Goal: Transaction & Acquisition: Purchase product/service

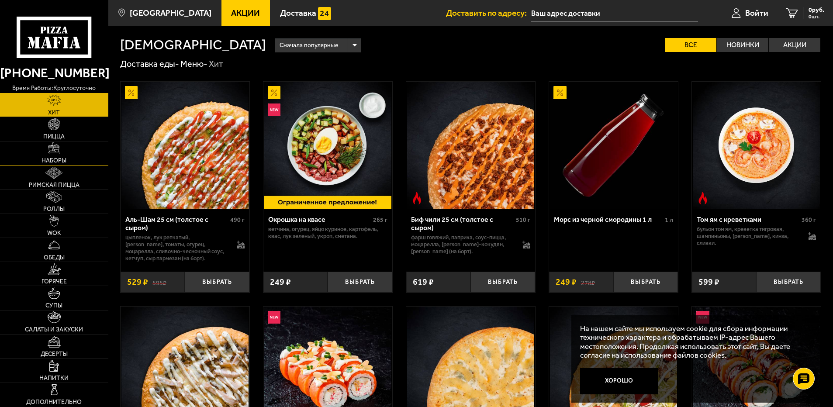
click at [71, 154] on link "Наборы" at bounding box center [54, 154] width 108 height 24
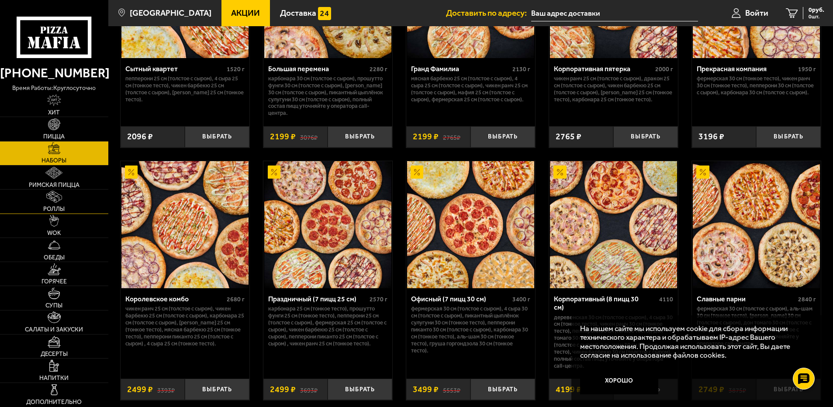
scroll to position [1267, 0]
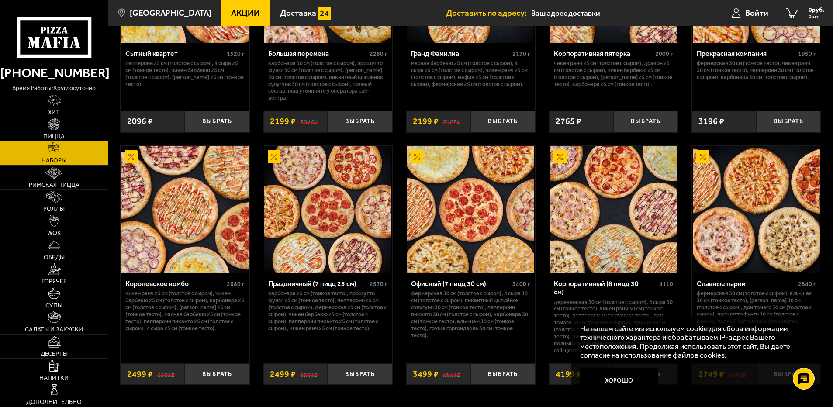
click at [70, 194] on link "Роллы" at bounding box center [54, 202] width 108 height 24
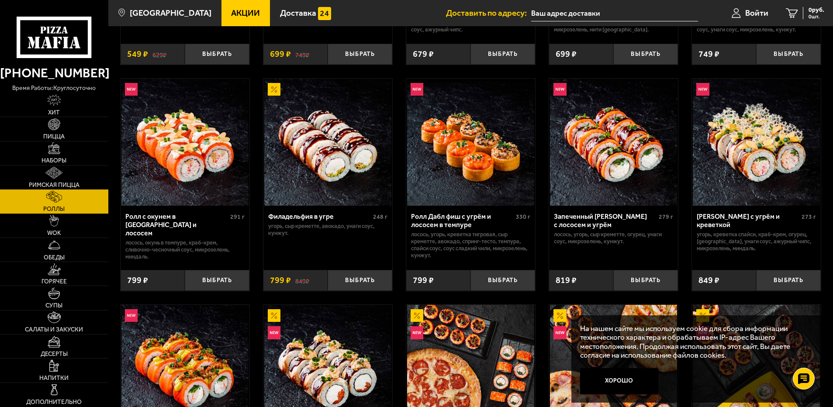
scroll to position [175, 0]
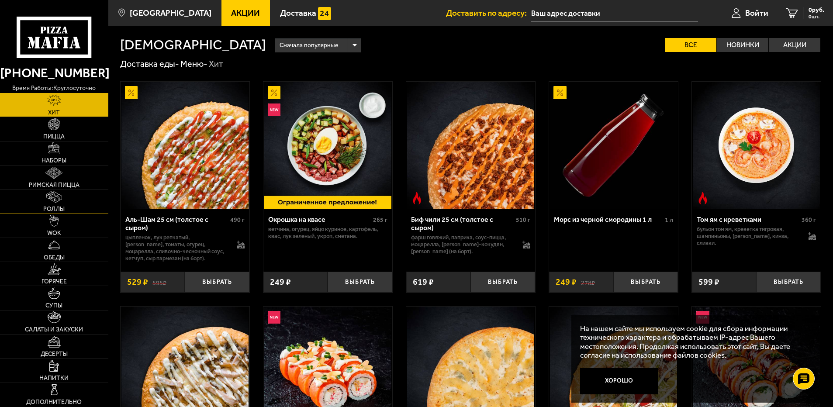
click at [66, 201] on link "Роллы" at bounding box center [54, 202] width 108 height 24
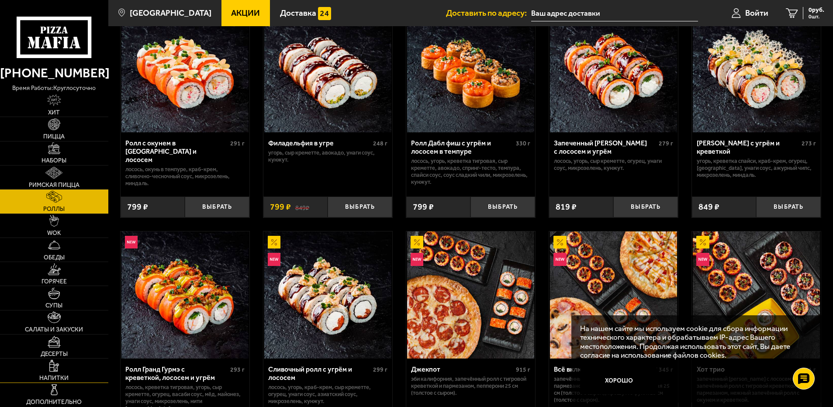
scroll to position [350, 0]
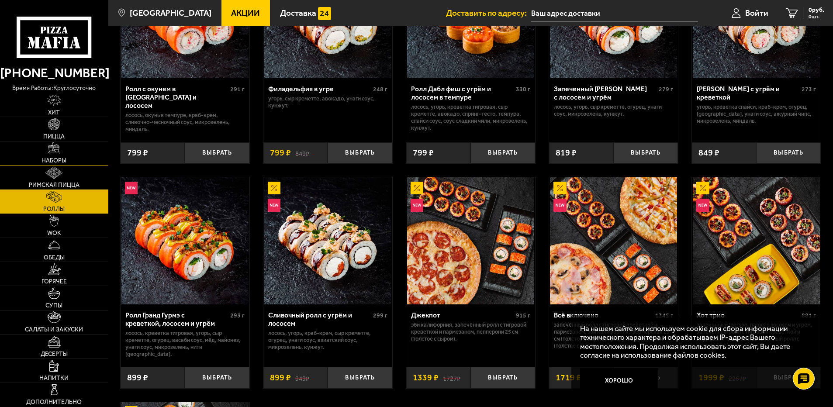
click at [64, 160] on span "Наборы" at bounding box center [54, 161] width 25 height 6
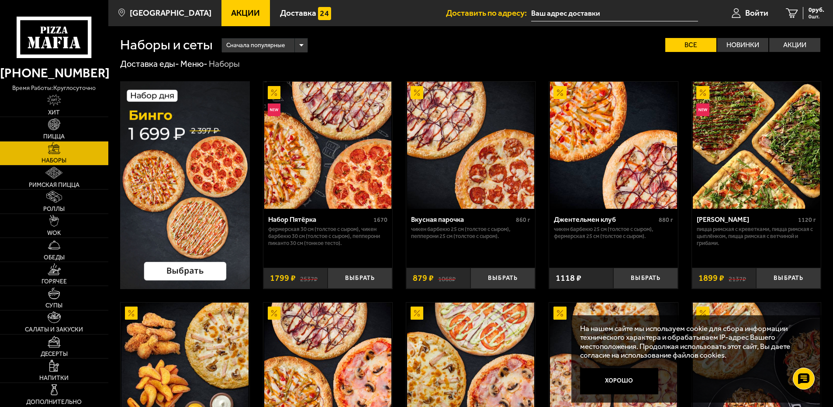
click at [274, 49] on span "Сначала популярные" at bounding box center [255, 45] width 59 height 17
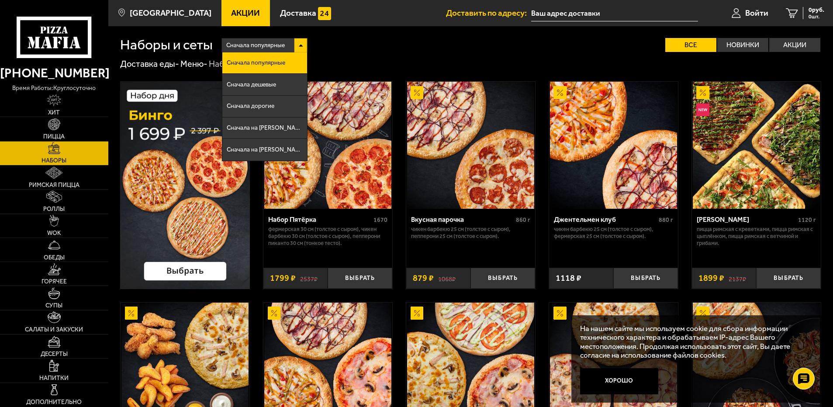
click at [333, 60] on div "Доставка еды - Меню - Наборы" at bounding box center [470, 64] width 701 height 11
click at [647, 42] on div "Сначала популярные Сначала популярные Сначала дешевые Сначала дорогие Сначала н…" at bounding box center [517, 45] width 609 height 14
click at [300, 43] on div "Сначала популярные" at bounding box center [265, 45] width 86 height 14
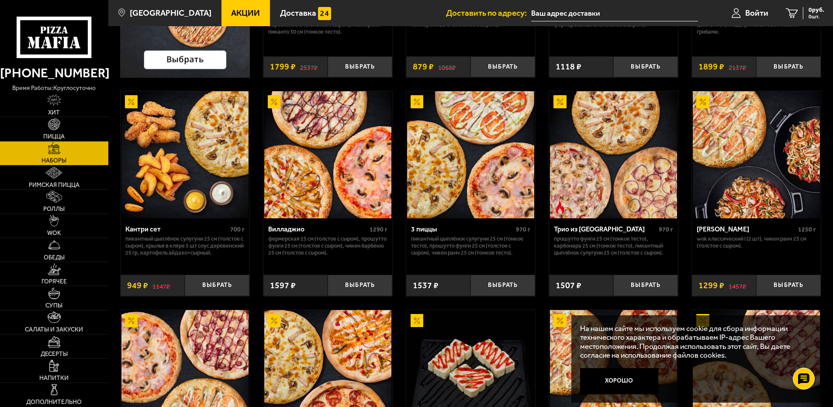
scroll to position [262, 0]
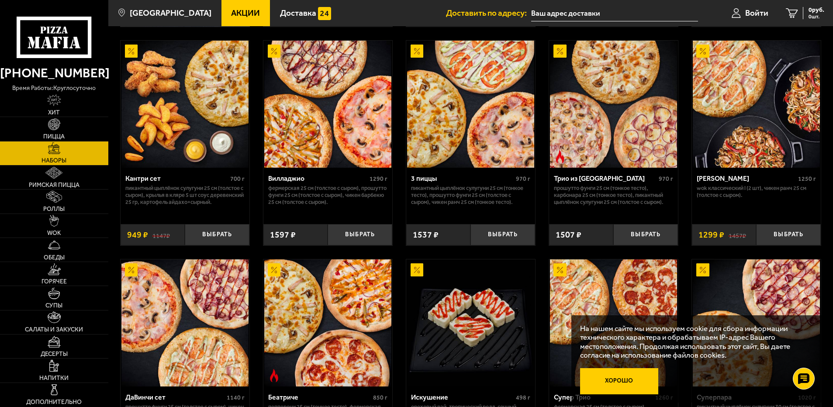
click at [634, 377] on button "Хорошо" at bounding box center [619, 381] width 78 height 26
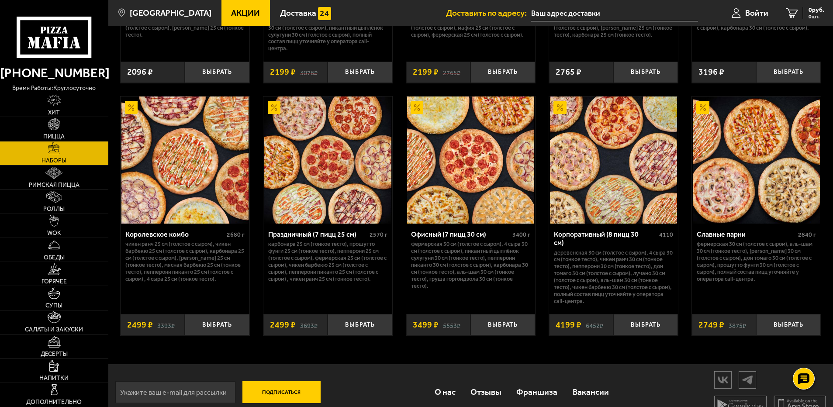
scroll to position [1326, 0]
